Goal: Transaction & Acquisition: Purchase product/service

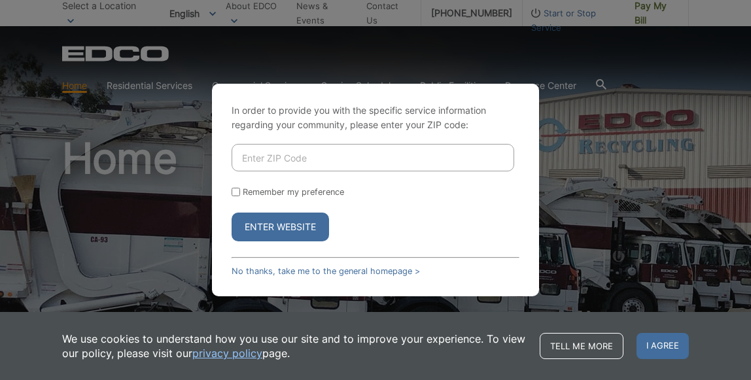
click at [238, 160] on input "Enter ZIP Code" at bounding box center [373, 157] width 283 height 27
type input "92024"
click at [266, 223] on button "Enter Website" at bounding box center [281, 227] width 98 height 29
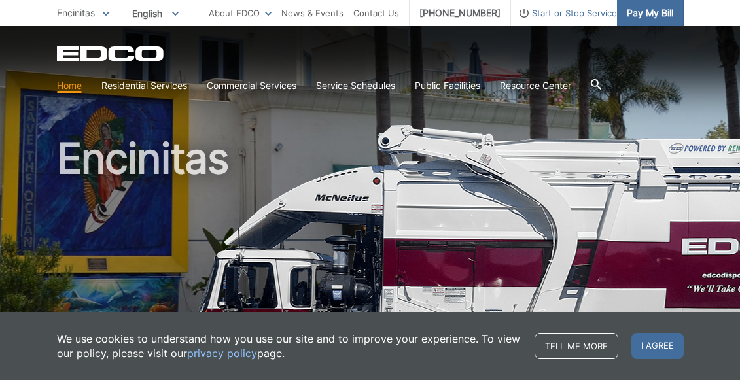
click at [641, 9] on span "Pay My Bill" at bounding box center [650, 13] width 46 height 14
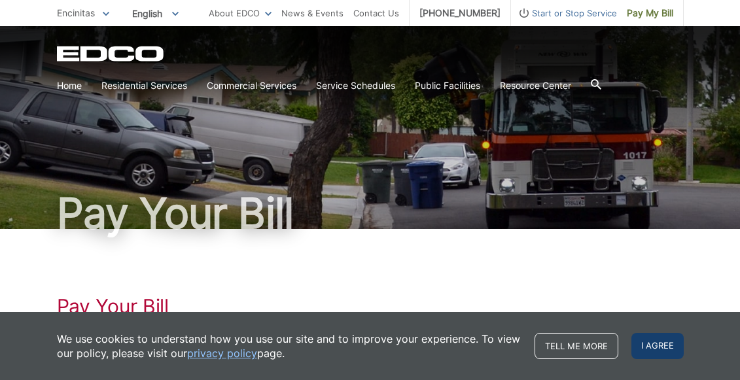
click at [664, 343] on span "I agree" at bounding box center [657, 346] width 52 height 26
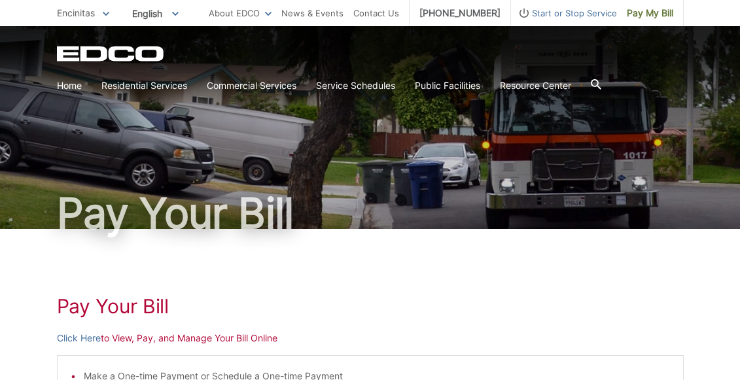
scroll to position [332, 0]
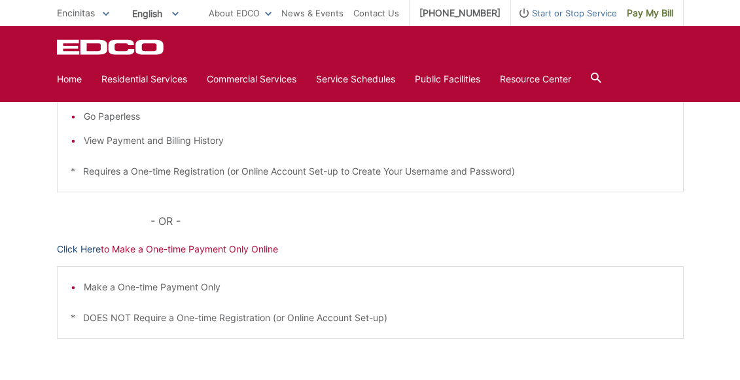
click at [90, 250] on link "Click Here" at bounding box center [79, 249] width 44 height 14
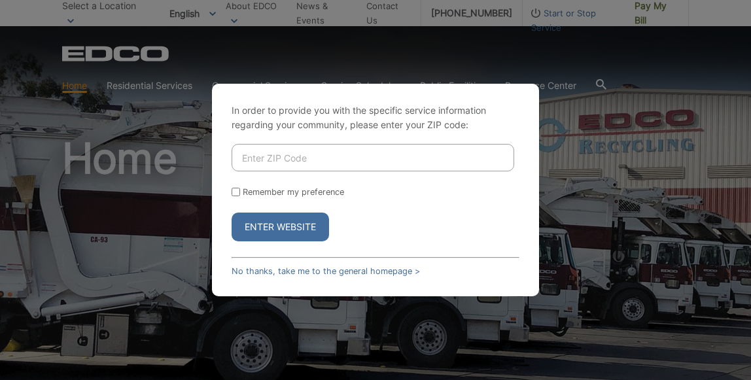
click at [243, 160] on input "Enter ZIP Code" at bounding box center [373, 157] width 283 height 27
type input "92024"
click at [289, 204] on form "92024 Remember my preference Enter Website" at bounding box center [376, 193] width 288 height 98
click at [281, 224] on button "Enter Website" at bounding box center [281, 227] width 98 height 29
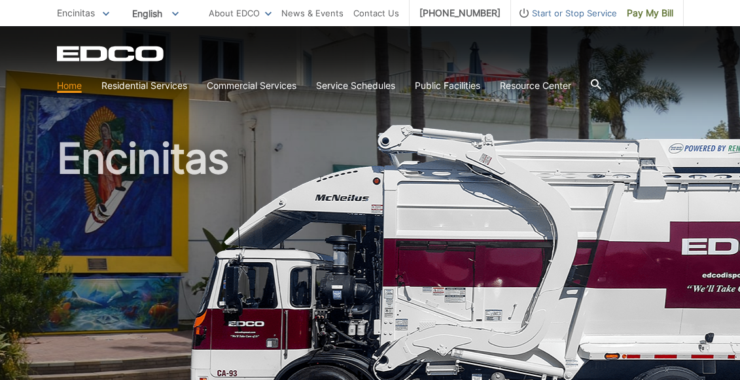
click at [82, 13] on span "Encinitas" at bounding box center [76, 12] width 38 height 11
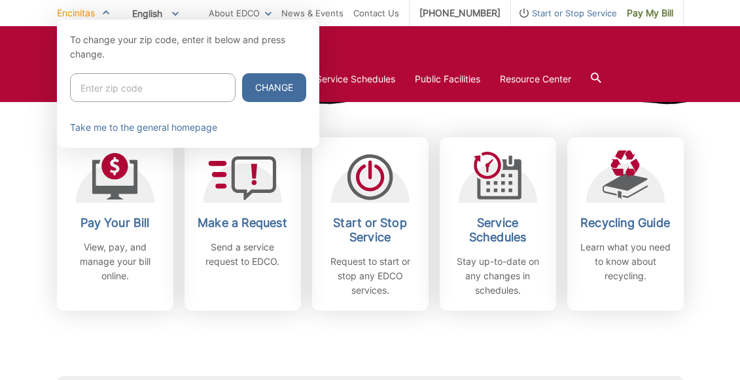
scroll to position [403, 0]
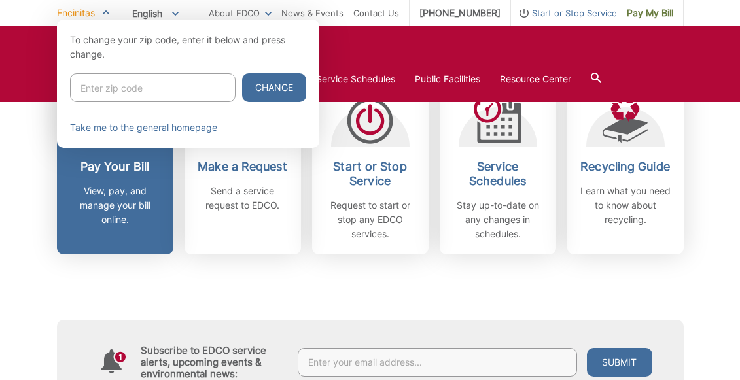
click at [116, 171] on div at bounding box center [370, 210] width 740 height 380
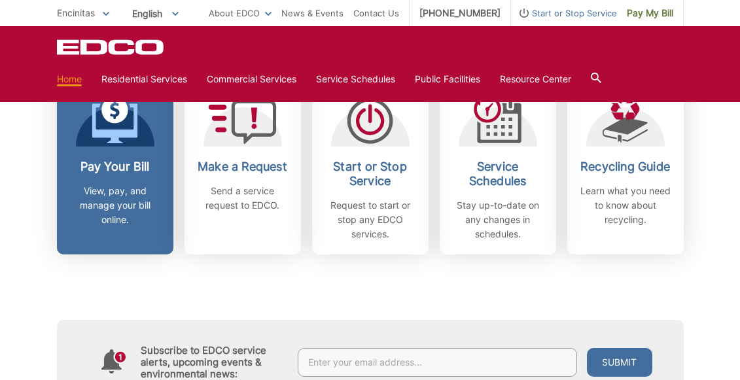
click at [133, 215] on p "View, pay, and manage your bill online." at bounding box center [115, 205] width 97 height 43
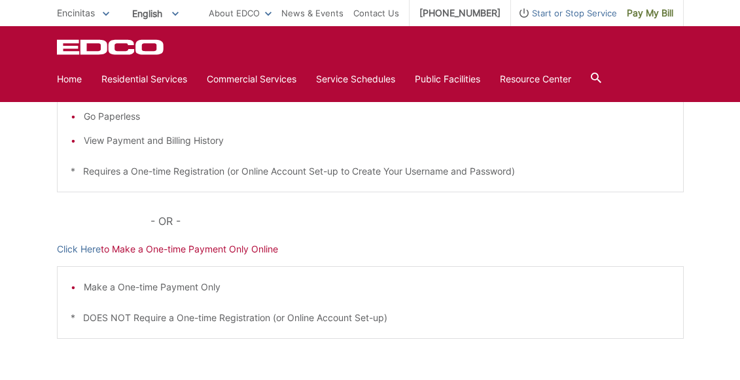
scroll to position [443, 0]
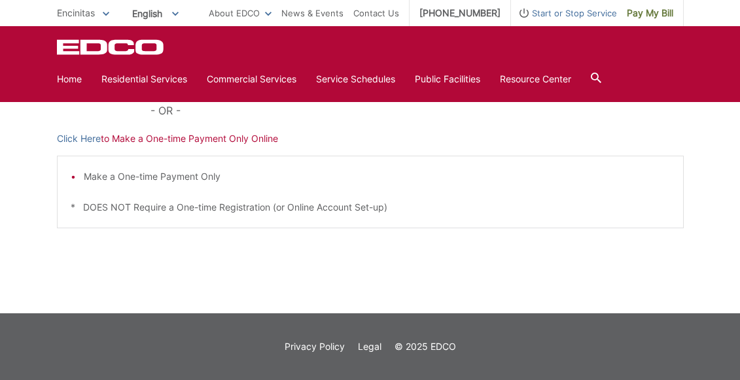
click at [99, 168] on div "Make a One-time Payment Only * DOES NOT Require a One-time Registration (or Onl…" at bounding box center [370, 192] width 627 height 73
click at [108, 204] on p "* DOES NOT Require a One-time Registration (or Online Account Set-up)" at bounding box center [370, 207] width 599 height 14
click at [108, 203] on p "* DOES NOT Require a One-time Registration (or Online Account Set-up)" at bounding box center [370, 207] width 599 height 14
drag, startPoint x: 108, startPoint y: 203, endPoint x: 130, endPoint y: 192, distance: 24.6
click at [130, 192] on div "Make a One-time Payment Only * DOES NOT Require a One-time Registration (or Onl…" at bounding box center [370, 192] width 627 height 73
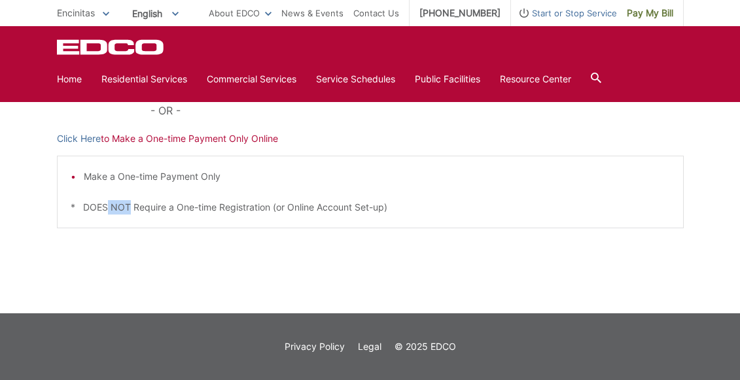
scroll to position [111, 0]
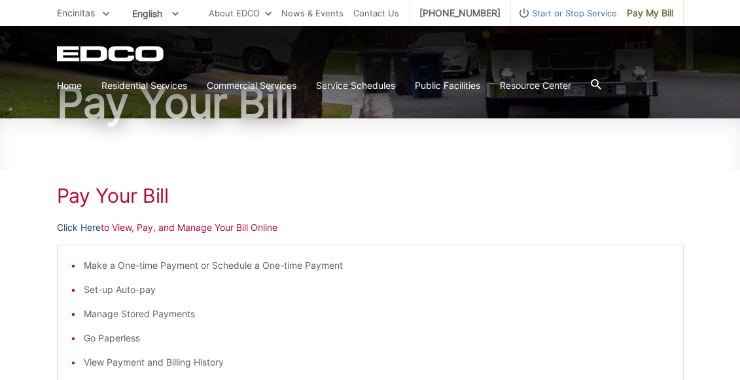
click at [83, 229] on link "Click Here" at bounding box center [79, 228] width 44 height 14
drag, startPoint x: 83, startPoint y: 229, endPoint x: 723, endPoint y: 82, distance: 656.6
click at [723, 82] on body "Home Back Home Residential Services Overview Curbside Pickup Recycling Organic …" at bounding box center [370, 79] width 740 height 380
